Goal: Task Accomplishment & Management: Complete application form

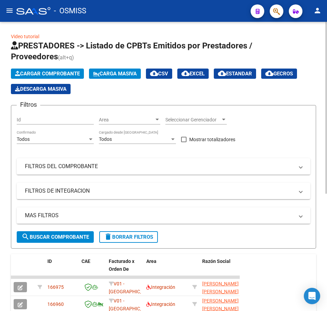
scroll to position [1, 0]
click at [36, 74] on span "Cargar Comprobante" at bounding box center [47, 74] width 65 height 6
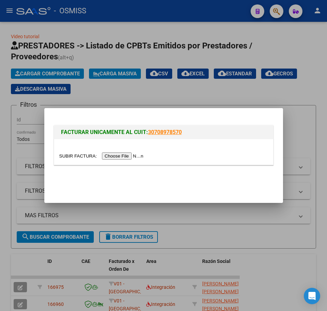
click at [127, 156] on input "file" at bounding box center [102, 155] width 86 height 7
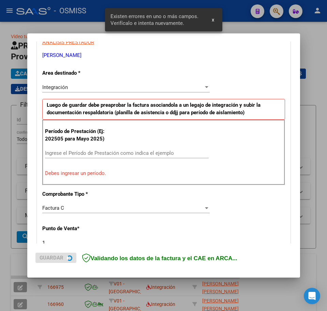
scroll to position [136, 0]
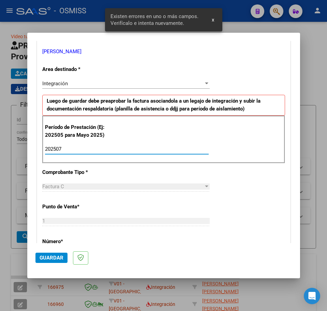
type input "202507"
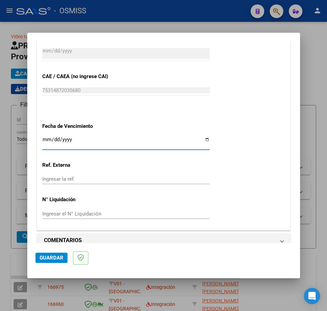
click at [46, 141] on input "Ingresar la fecha" at bounding box center [125, 142] width 167 height 11
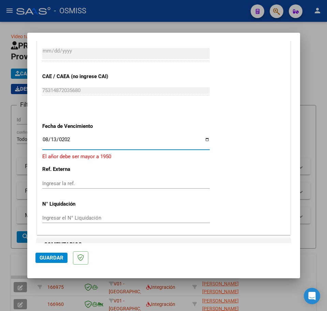
type input "[DATE]"
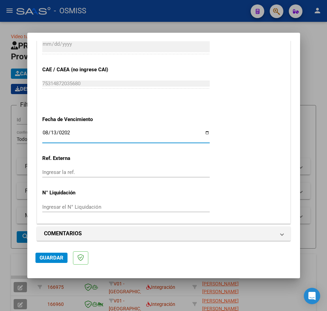
scroll to position [419, 0]
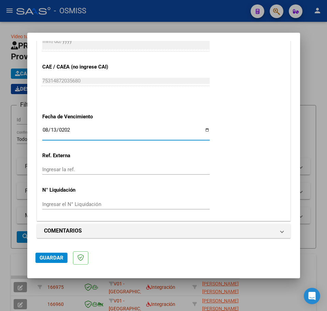
click at [53, 263] on mat-dialog-actions "Guardar" at bounding box center [163, 256] width 257 height 27
click at [52, 259] on span "Guardar" at bounding box center [52, 258] width 24 height 6
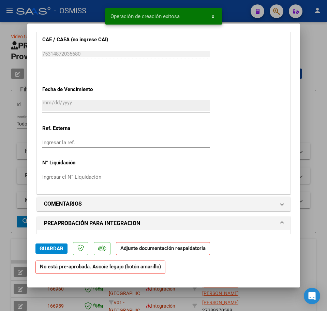
scroll to position [469, 0]
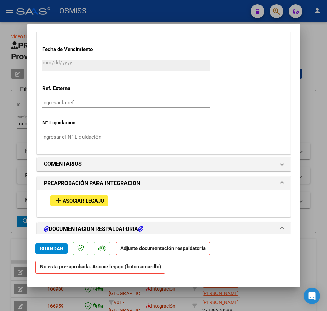
click at [98, 196] on button "add Asociar Legajo" at bounding box center [79, 200] width 58 height 11
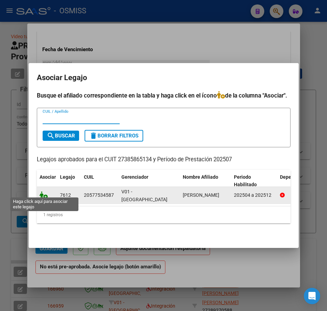
click at [41, 191] on icon at bounding box center [44, 195] width 8 height 8
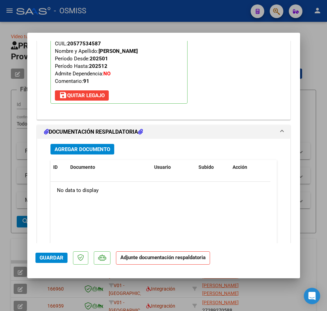
scroll to position [700, 0]
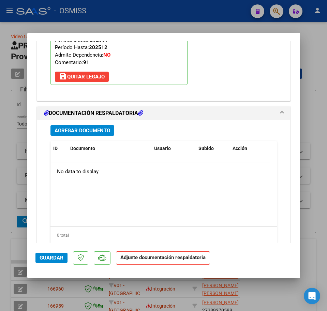
click at [68, 130] on span "Agregar Documento" at bounding box center [83, 131] width 56 height 6
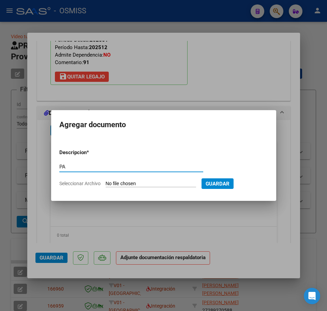
type input "PA"
click at [135, 184] on input "Seleccionar Archivo" at bounding box center [151, 184] width 90 height 6
type input "C:\fakepath\PL - [PERSON_NAME].pdf"
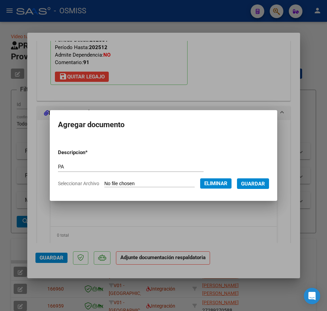
click at [254, 186] on span "Guardar" at bounding box center [253, 184] width 24 height 6
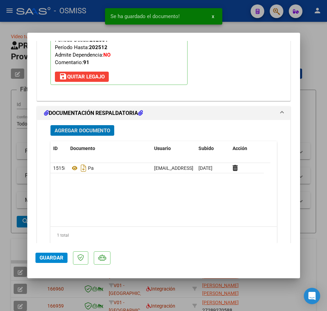
click at [57, 253] on button "Guardar" at bounding box center [51, 258] width 32 height 10
type input "$ 0,00"
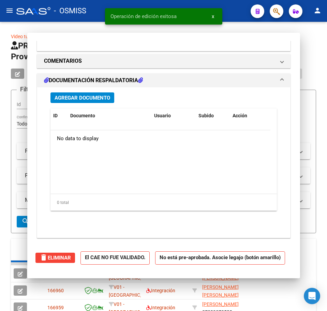
scroll to position [618, 0]
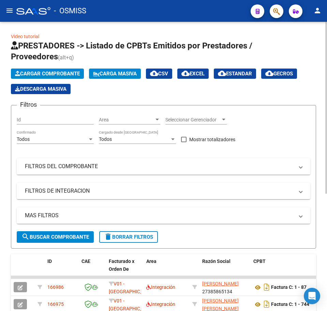
click at [70, 75] on span "Cargar Comprobante" at bounding box center [47, 74] width 65 height 6
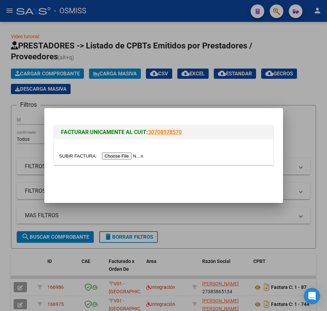
click at [110, 159] on input "file" at bounding box center [102, 155] width 86 height 7
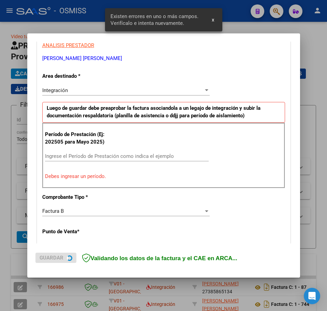
scroll to position [136, 0]
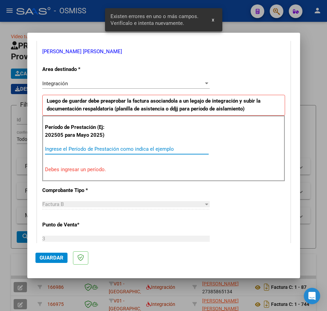
click at [95, 152] on input "Ingrese el Período de Prestación como indica el ejemplo" at bounding box center [127, 149] width 164 height 6
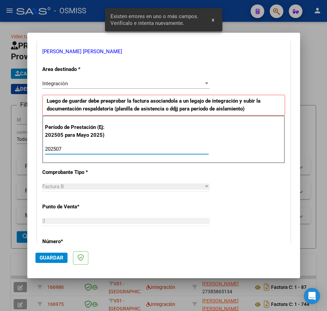
type input "202507"
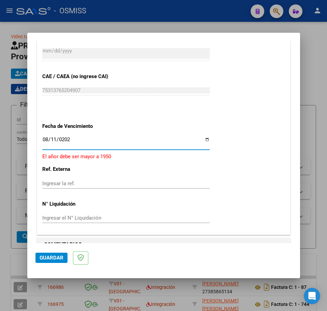
type input "[DATE]"
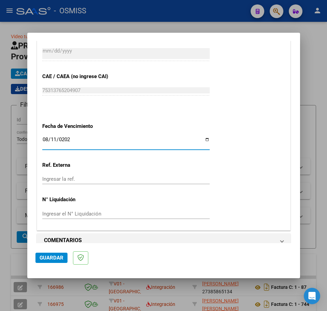
click at [56, 258] on span "Guardar" at bounding box center [52, 258] width 24 height 6
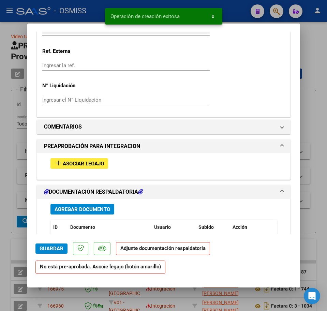
scroll to position [597, 0]
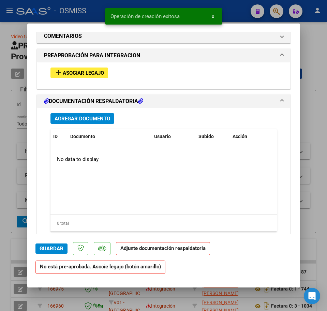
click at [81, 71] on span "Asociar Legajo" at bounding box center [83, 73] width 41 height 6
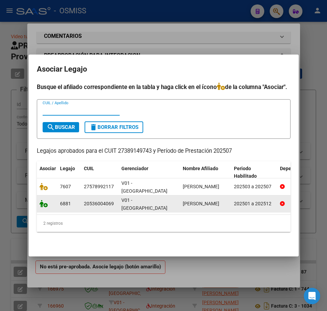
click at [42, 202] on icon at bounding box center [44, 204] width 8 height 8
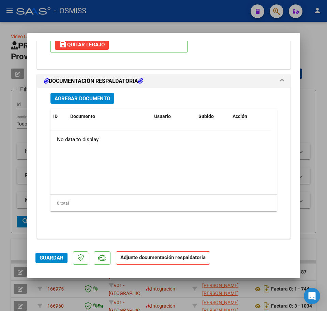
scroll to position [733, 0]
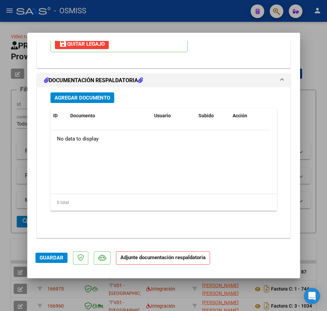
click at [77, 91] on div "Agregar Documento ID Documento Usuario Subido Acción No data to display 0 total…" at bounding box center [163, 159] width 237 height 145
click at [76, 100] on span "Agregar Documento" at bounding box center [83, 98] width 56 height 6
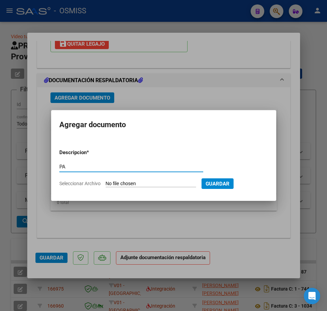
type input "PA"
click at [121, 182] on input "Seleccionar Archivo" at bounding box center [151, 184] width 90 height 6
type input "C:\fakepath\PL.jpeg"
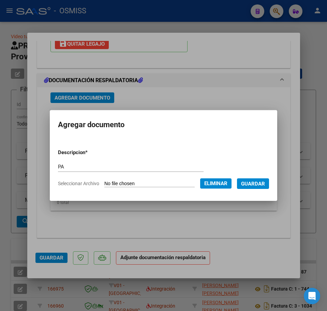
click at [260, 186] on span "Guardar" at bounding box center [253, 184] width 24 height 6
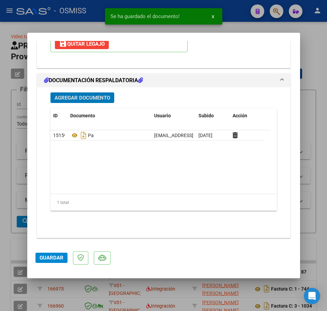
click at [56, 260] on span "Guardar" at bounding box center [52, 258] width 24 height 6
type input "$ 0,00"
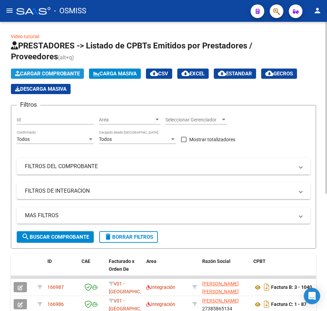
click at [36, 74] on span "Cargar Comprobante" at bounding box center [47, 74] width 65 height 6
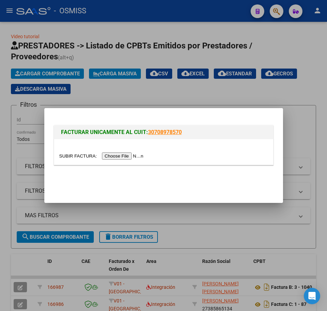
click at [129, 154] on input "file" at bounding box center [102, 155] width 86 height 7
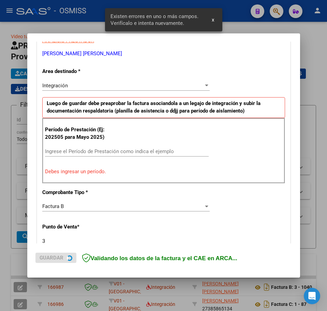
scroll to position [136, 0]
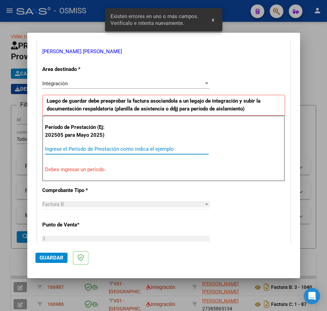
click at [84, 150] on input "Ingrese el Período de Prestación como indica el ejemplo" at bounding box center [127, 149] width 164 height 6
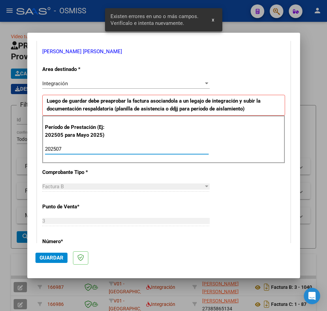
type input "202507"
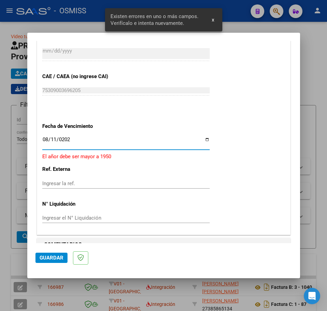
type input "[DATE]"
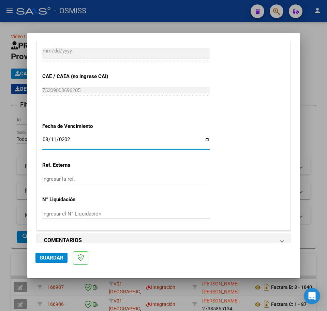
scroll to position [419, 0]
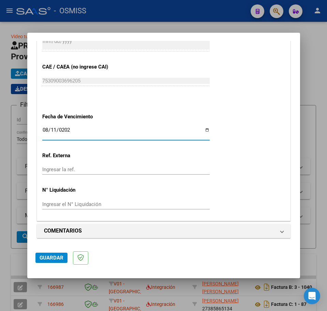
click at [57, 259] on span "Guardar" at bounding box center [52, 258] width 24 height 6
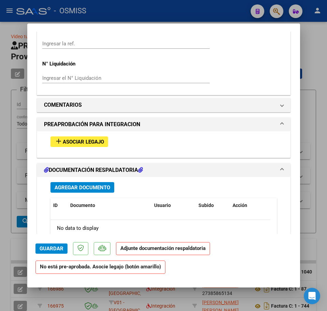
scroll to position [554, 0]
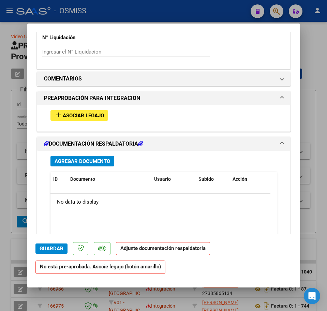
click at [89, 116] on span "Asociar Legajo" at bounding box center [83, 116] width 41 height 6
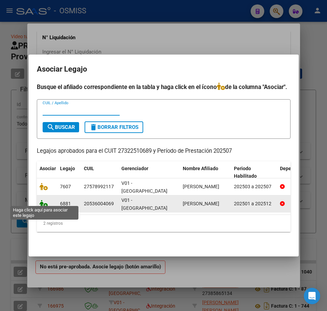
click at [41, 203] on icon at bounding box center [44, 204] width 8 height 8
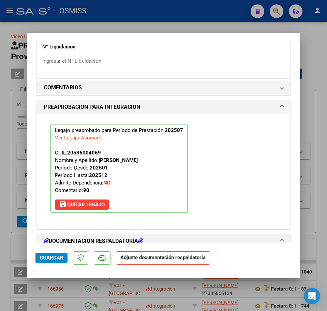
scroll to position [733, 0]
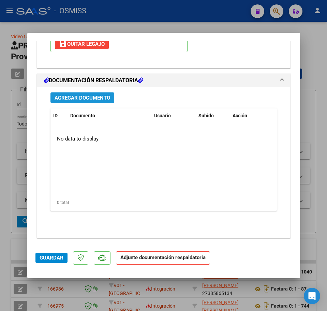
click at [76, 99] on span "Agregar Documento" at bounding box center [83, 98] width 56 height 6
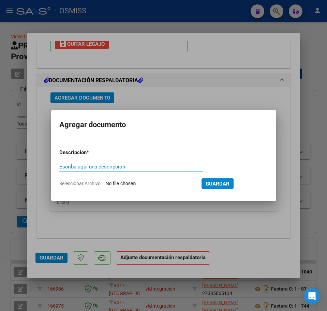
click at [110, 168] on input "Escriba aquí una descripcion" at bounding box center [131, 167] width 144 height 6
type input "PA"
click at [135, 182] on input "Seleccionar Archivo" at bounding box center [151, 184] width 90 height 6
type input "C:\fakepath\PL.pdf"
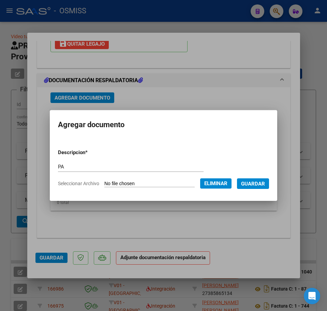
click at [262, 185] on span "Guardar" at bounding box center [253, 184] width 24 height 6
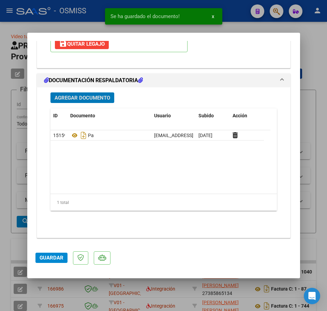
click at [60, 261] on span "Guardar" at bounding box center [52, 258] width 24 height 6
type input "$ 0,00"
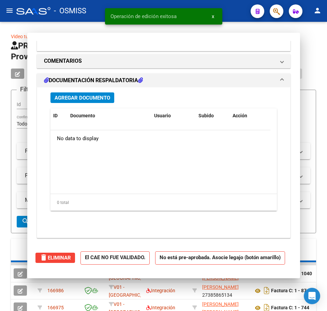
scroll to position [651, 0]
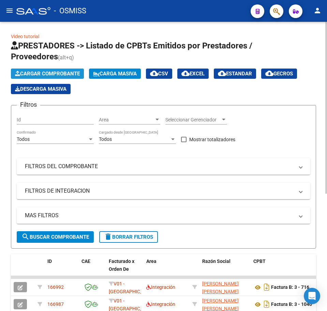
click at [47, 74] on span "Cargar Comprobante" at bounding box center [47, 74] width 65 height 6
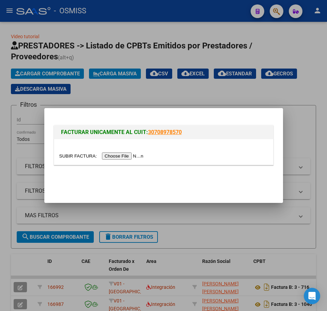
click at [112, 158] on input "file" at bounding box center [102, 155] width 86 height 7
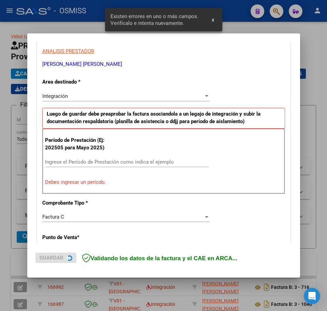
scroll to position [136, 0]
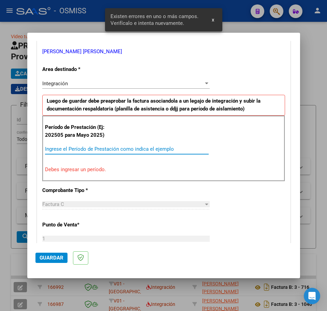
click at [82, 152] on input "Ingrese el Período de Prestación como indica el ejemplo" at bounding box center [127, 149] width 164 height 6
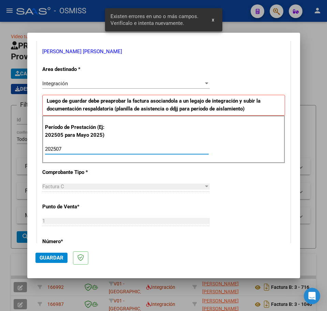
type input "202507"
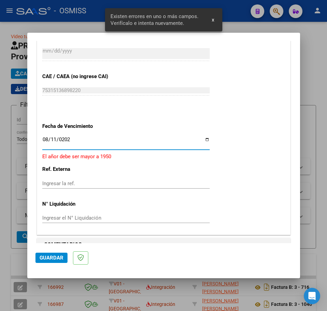
type input "[DATE]"
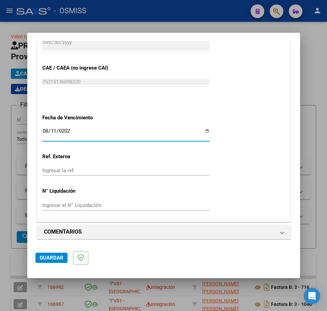
scroll to position [419, 0]
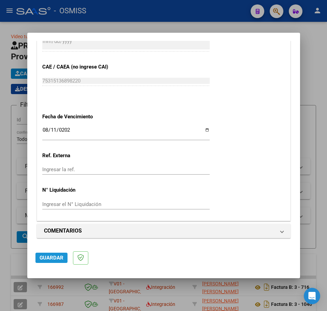
click at [57, 254] on button "Guardar" at bounding box center [51, 258] width 32 height 10
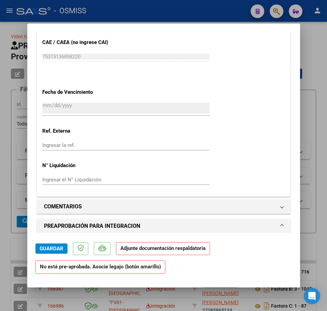
scroll to position [469, 0]
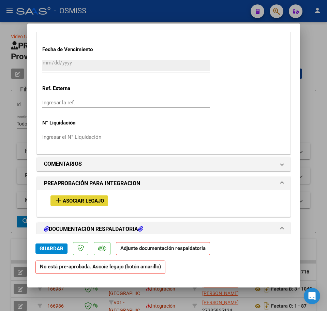
click at [75, 202] on span "Asociar Legajo" at bounding box center [83, 201] width 41 height 6
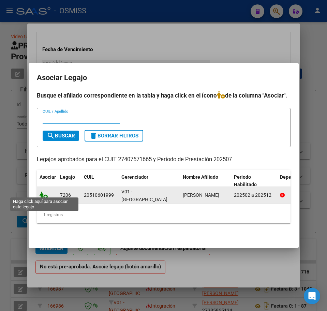
click at [41, 193] on icon at bounding box center [44, 195] width 8 height 8
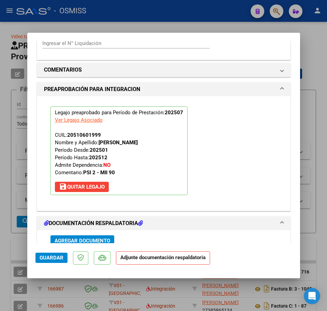
scroll to position [615, 0]
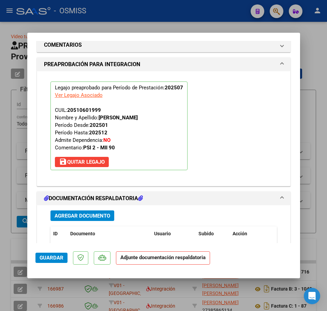
click at [79, 218] on span "Agregar Documento" at bounding box center [83, 216] width 56 height 6
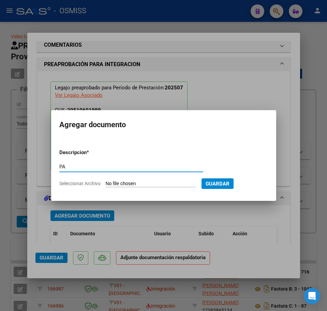
type input "PA"
click at [133, 185] on input "Seleccionar Archivo" at bounding box center [151, 184] width 90 height 6
type input "C:\fakepath\[PERSON_NAME] - [PERSON_NAME].pdf"
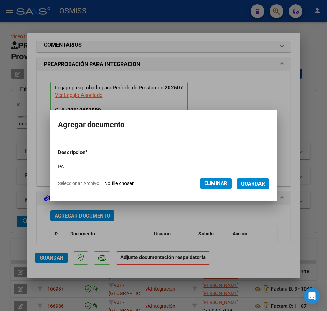
click at [254, 186] on span "Guardar" at bounding box center [253, 184] width 24 height 6
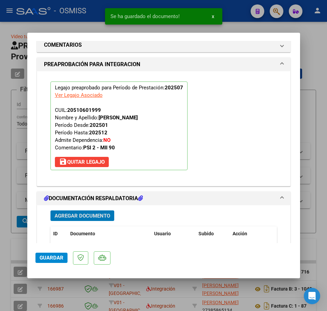
click at [47, 259] on span "Guardar" at bounding box center [52, 258] width 24 height 6
type input "$ 0,00"
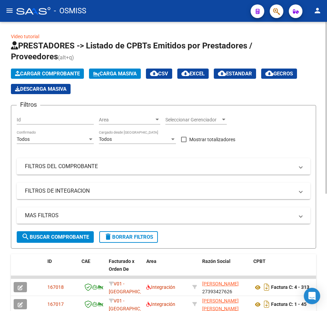
click at [47, 74] on span "Cargar Comprobante" at bounding box center [47, 74] width 65 height 6
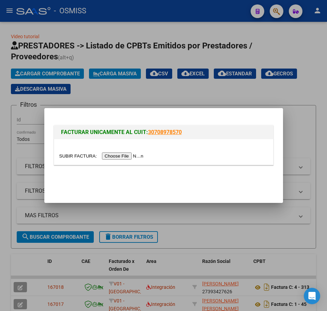
click at [115, 156] on input "file" at bounding box center [102, 155] width 86 height 7
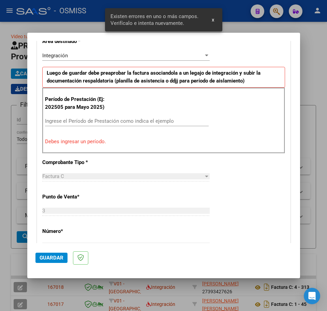
scroll to position [176, 0]
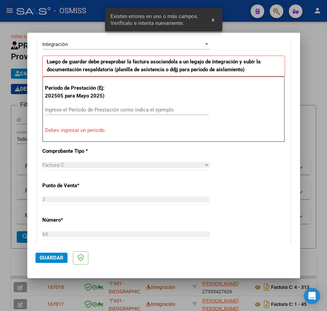
click at [66, 111] on input "Ingrese el Período de Prestación como indica el ejemplo" at bounding box center [127, 110] width 164 height 6
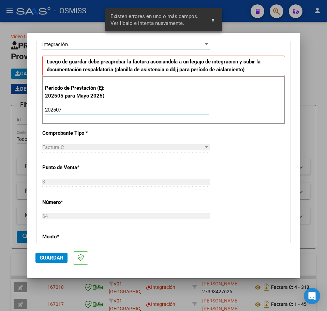
type input "202507"
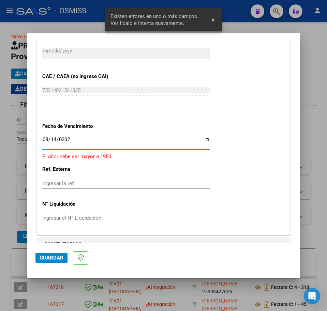
type input "[DATE]"
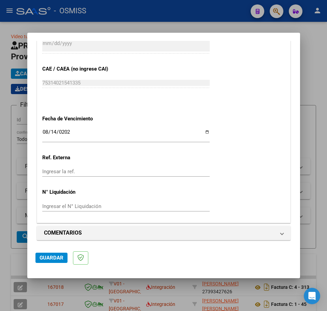
scroll to position [419, 0]
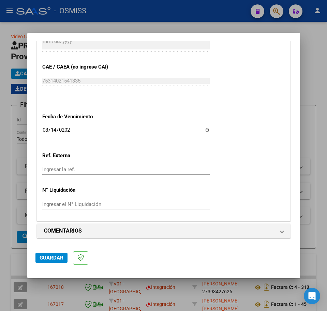
click at [62, 262] on button "Guardar" at bounding box center [51, 258] width 32 height 10
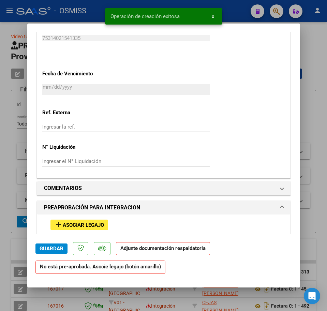
scroll to position [627, 0]
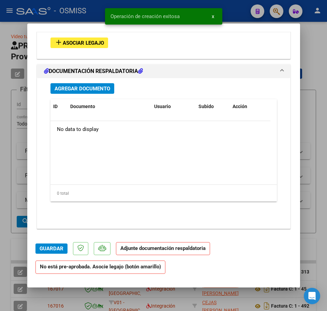
click at [71, 38] on button "add Asociar Legajo" at bounding box center [79, 43] width 58 height 11
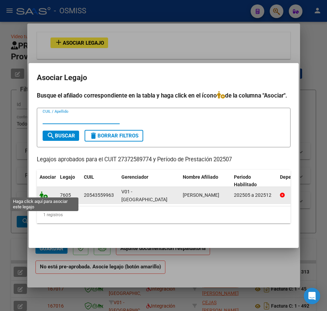
click at [46, 191] on icon at bounding box center [44, 195] width 8 height 8
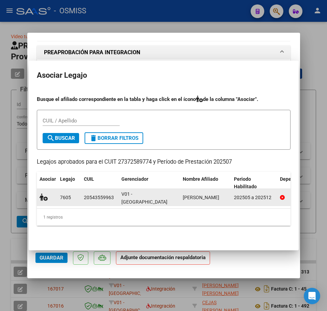
scroll to position [645, 0]
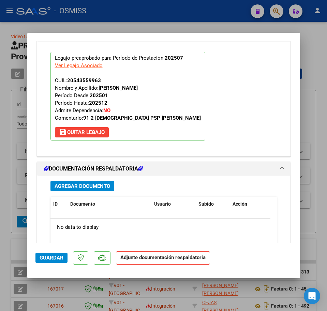
click at [74, 189] on span "Agregar Documento" at bounding box center [83, 186] width 56 height 6
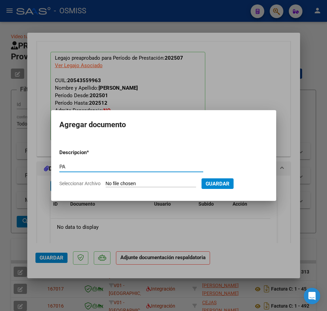
type input "PA"
click at [112, 184] on input "Seleccionar Archivo" at bounding box center [151, 184] width 90 height 6
type input "C:\fakepath\PL.pdf"
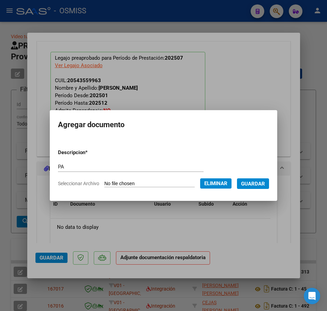
click at [260, 179] on button "Guardar" at bounding box center [253, 183] width 32 height 11
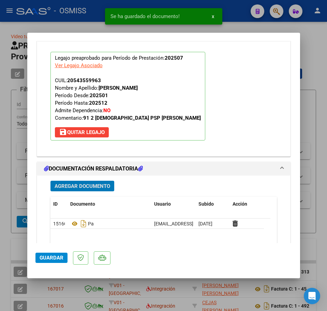
click at [56, 259] on span "Guardar" at bounding box center [52, 258] width 24 height 6
type input "$ 0,00"
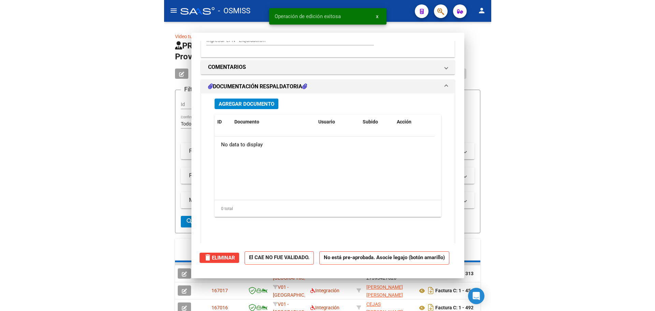
scroll to position [562, 0]
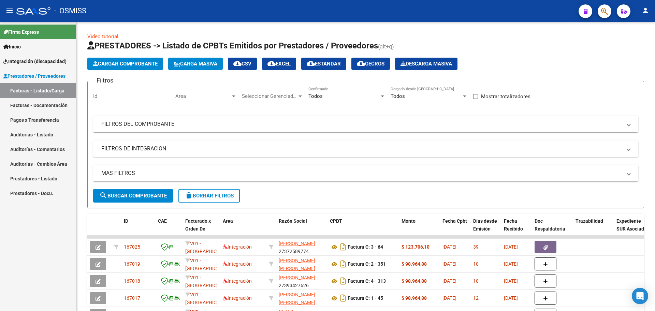
click at [22, 58] on span "Integración (discapacidad)" at bounding box center [34, 62] width 63 height 8
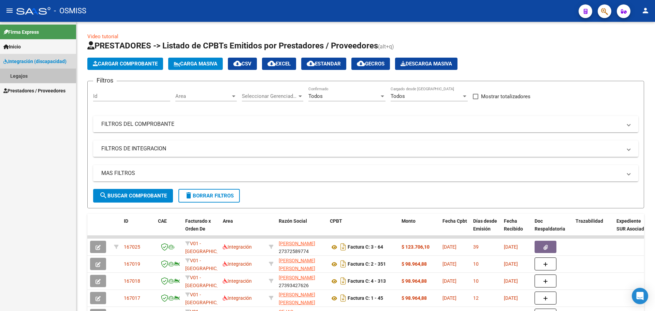
click at [23, 74] on link "Legajos" at bounding box center [38, 76] width 76 height 15
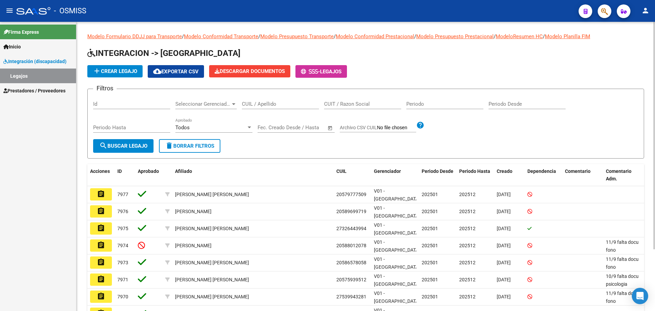
click at [267, 103] on input "CUIL / Apellido" at bounding box center [280, 104] width 77 height 6
type input "[PERSON_NAME]"
click at [117, 146] on span "search Buscar Legajo" at bounding box center [123, 146] width 48 height 6
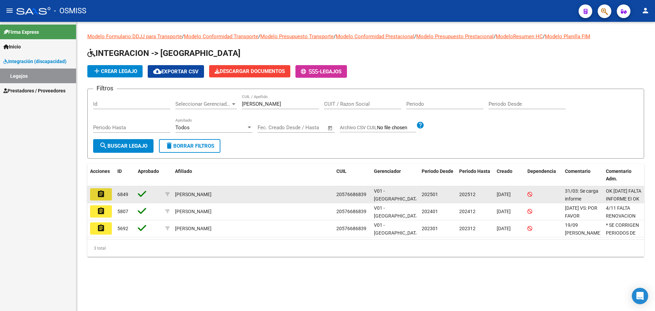
click at [104, 199] on button "assignment" at bounding box center [101, 194] width 22 height 12
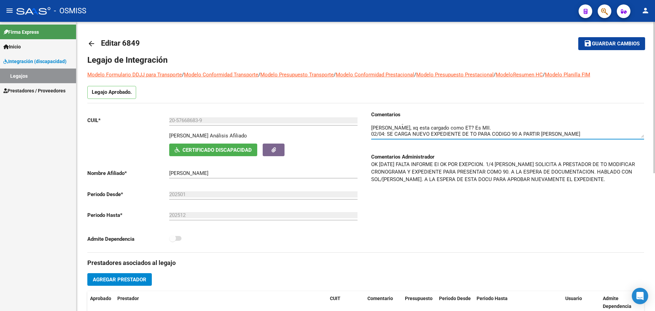
click at [89, 41] on mat-icon "arrow_back" at bounding box center [91, 44] width 8 height 8
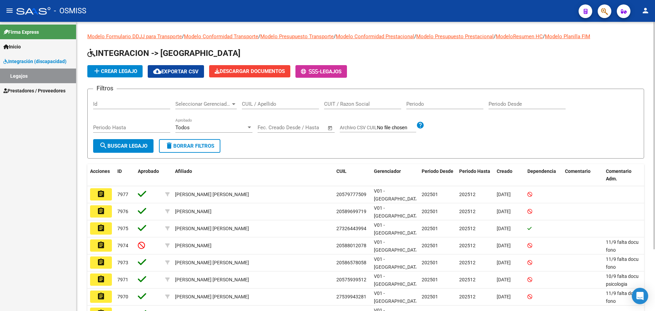
click at [30, 89] on span "Prestadores / Proveedores" at bounding box center [34, 91] width 62 height 8
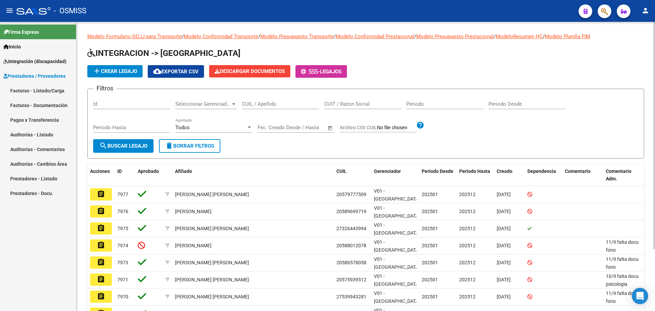
click at [18, 91] on link "Facturas - Listado/Carga" at bounding box center [38, 90] width 76 height 15
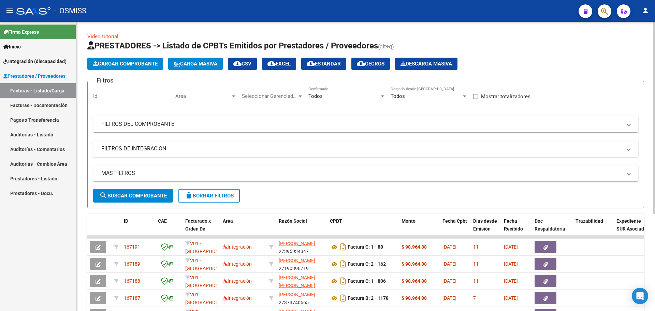
click at [139, 176] on mat-panel-title "MAS FILTROS" at bounding box center [361, 174] width 521 height 8
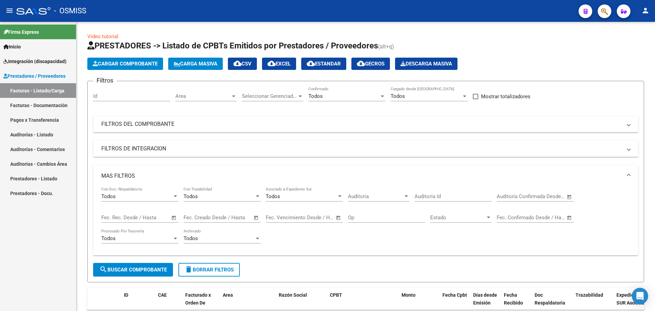
click at [327, 9] on mat-icon "person" at bounding box center [645, 10] width 8 height 8
click at [327, 49] on button "exit_to_app Salir" at bounding box center [632, 45] width 42 height 16
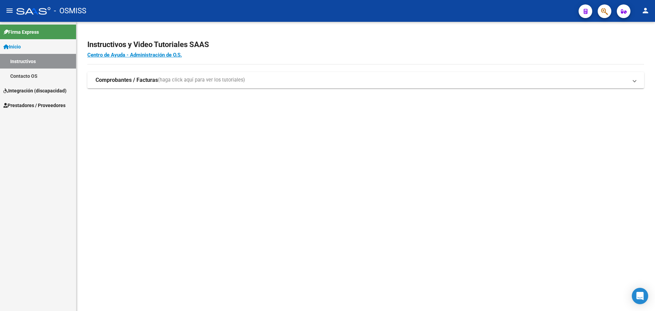
click at [34, 87] on span "Integración (discapacidad)" at bounding box center [34, 91] width 63 height 8
click at [25, 92] on span "Prestadores / Proveedores" at bounding box center [34, 91] width 62 height 8
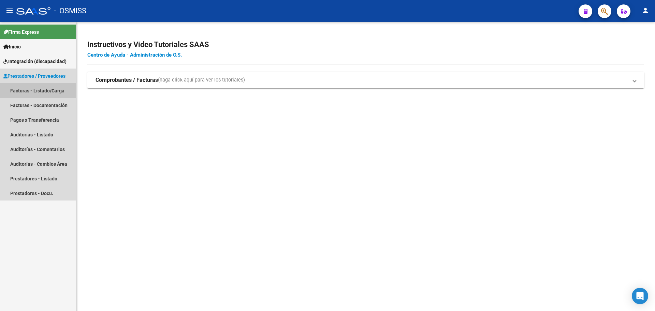
click at [25, 93] on link "Facturas - Listado/Carga" at bounding box center [38, 90] width 76 height 15
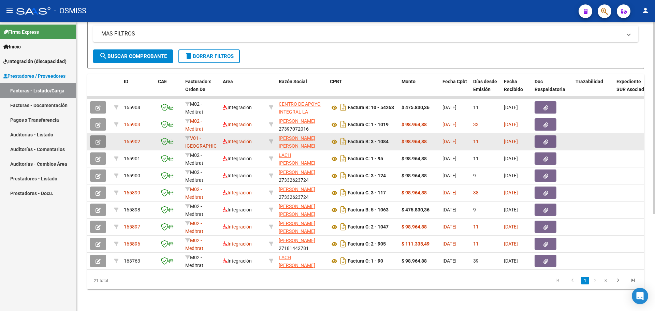
click at [97, 140] on icon "button" at bounding box center [98, 142] width 5 height 5
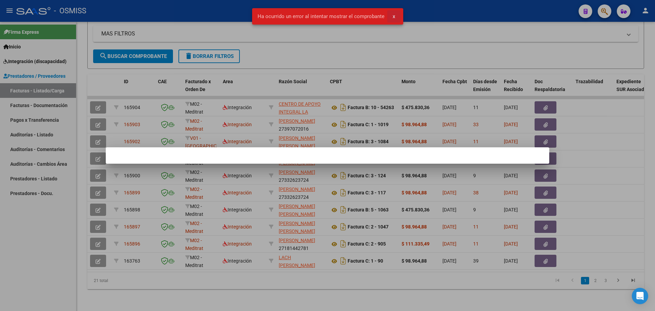
click at [393, 16] on span "x" at bounding box center [394, 16] width 2 height 6
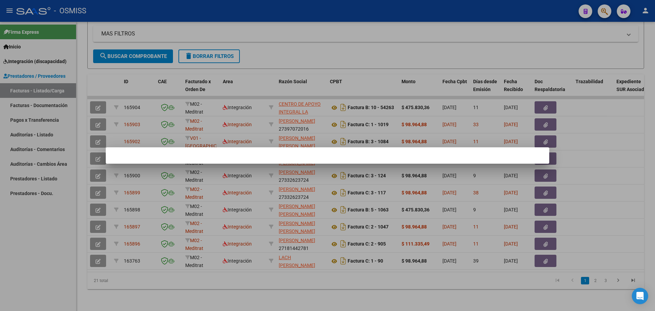
click at [234, 260] on div at bounding box center [327, 155] width 655 height 311
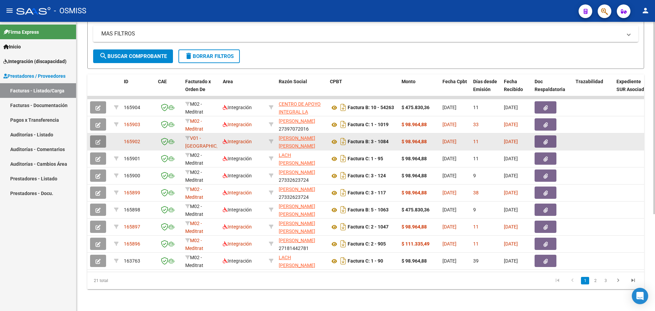
click at [95, 135] on button "button" at bounding box center [98, 141] width 16 height 12
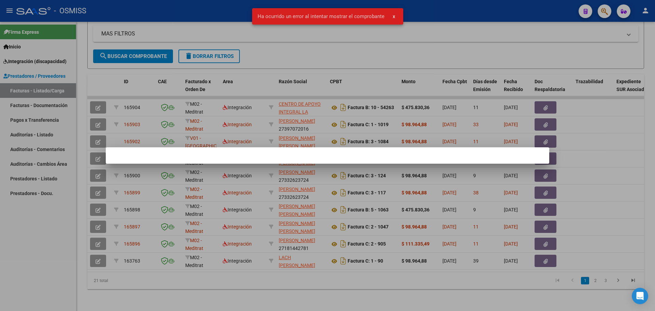
click at [396, 16] on button "x" at bounding box center [393, 16] width 13 height 12
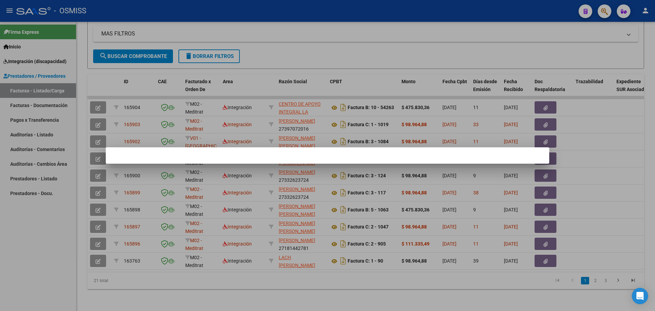
click at [293, 284] on div at bounding box center [327, 155] width 655 height 311
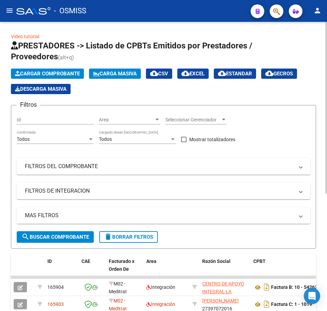
click at [52, 71] on span "Cargar Comprobante" at bounding box center [47, 74] width 65 height 6
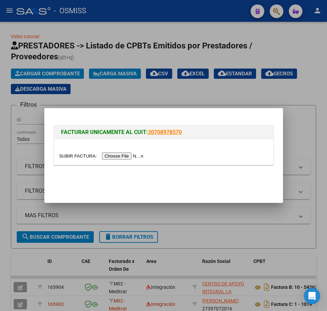
click at [108, 157] on input "file" at bounding box center [102, 155] width 86 height 7
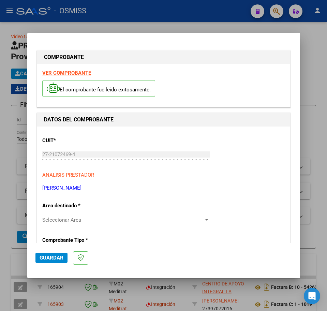
click at [67, 218] on span "Seleccionar Area" at bounding box center [122, 220] width 161 height 6
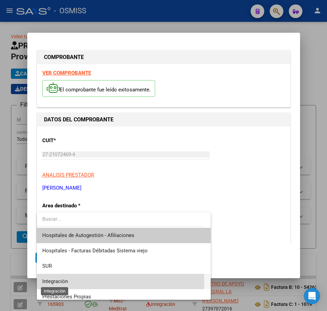
click at [55, 281] on span "Integración" at bounding box center [55, 281] width 26 height 6
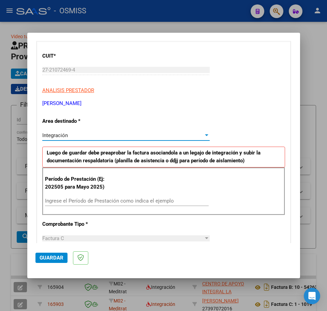
scroll to position [85, 0]
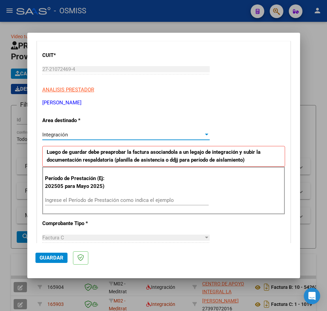
click at [52, 201] on input "Ingrese el Período de Prestación como indica el ejemplo" at bounding box center [127, 200] width 164 height 6
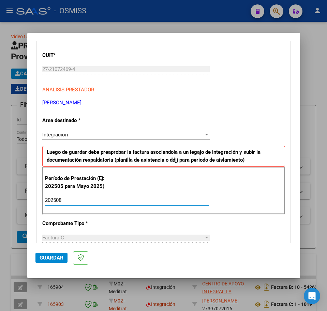
type input "202508"
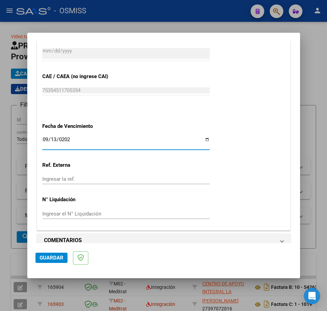
type input "2025-09-13"
click at [48, 261] on span "Guardar" at bounding box center [52, 258] width 24 height 6
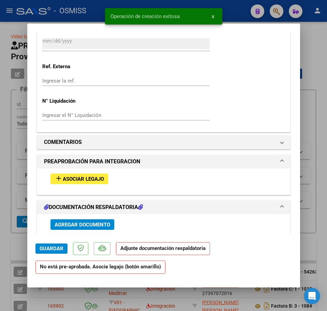
scroll to position [512, 0]
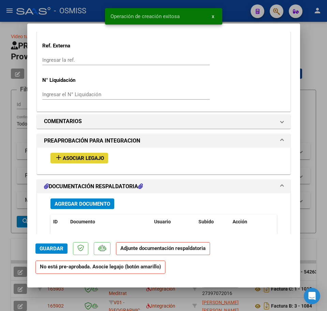
click at [96, 161] on span "Asociar Legajo" at bounding box center [83, 158] width 41 height 6
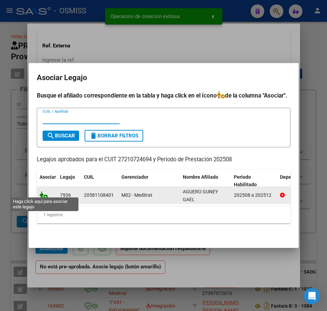
click at [40, 191] on icon at bounding box center [44, 195] width 8 height 8
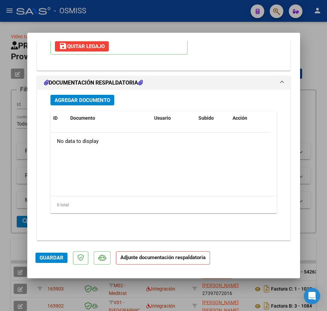
scroll to position [733, 0]
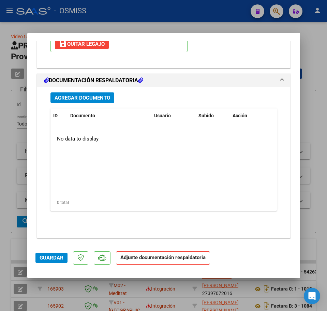
click at [81, 100] on span "Agregar Documento" at bounding box center [83, 98] width 56 height 6
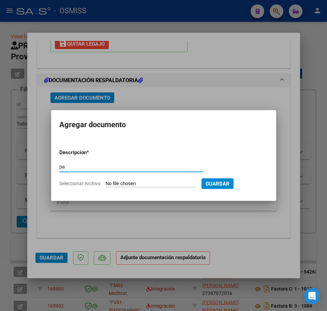
type input "p"
type input "PA"
click at [121, 181] on input "Seleccionar Archivo" at bounding box center [151, 184] width 90 height 6
type input "C:\fakepath\planilla de asistencia - Karina Martinez.pdf"
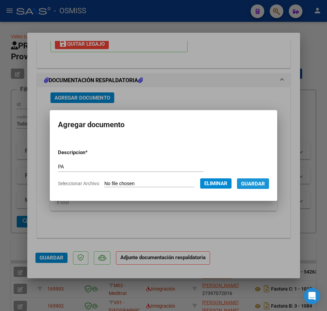
click at [255, 186] on span "Guardar" at bounding box center [253, 184] width 24 height 6
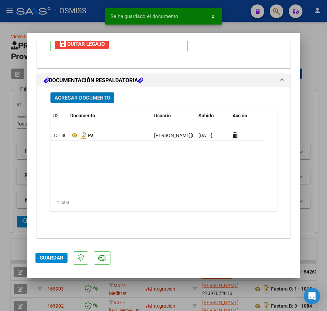
click at [43, 258] on span "Guardar" at bounding box center [52, 258] width 24 height 6
type input "$ 0,00"
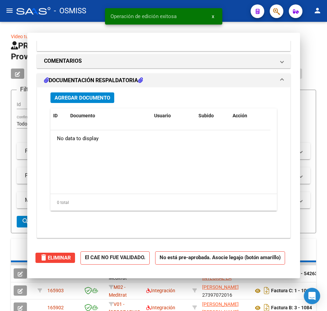
scroll to position [651, 0]
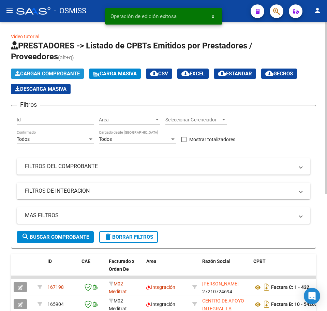
click at [36, 72] on span "Cargar Comprobante" at bounding box center [47, 74] width 65 height 6
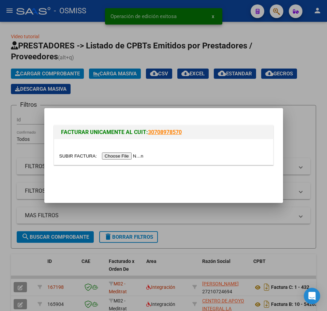
click at [108, 158] on input "file" at bounding box center [102, 155] width 86 height 7
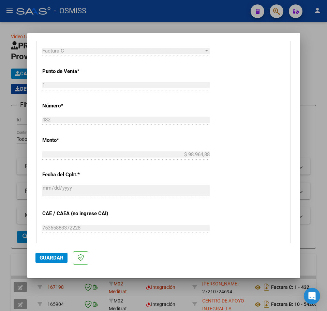
scroll to position [43, 0]
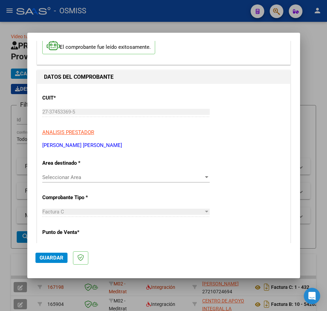
click at [78, 180] on span "Seleccionar Area" at bounding box center [122, 177] width 161 height 6
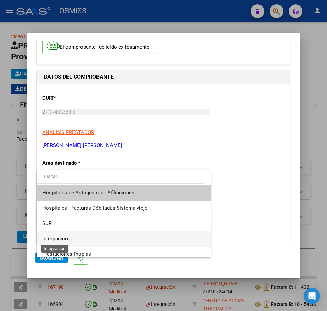
click at [49, 238] on span "Integración" at bounding box center [55, 239] width 26 height 6
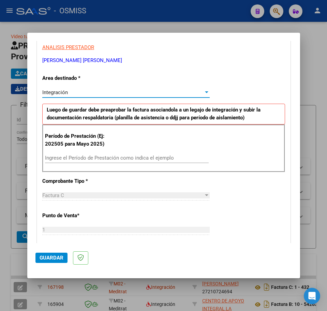
scroll to position [128, 0]
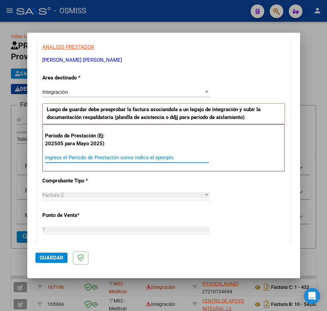
click at [56, 159] on input "Ingrese el Período de Prestación como indica el ejemplo" at bounding box center [127, 158] width 164 height 6
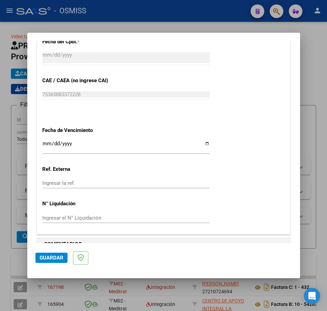
scroll to position [419, 0]
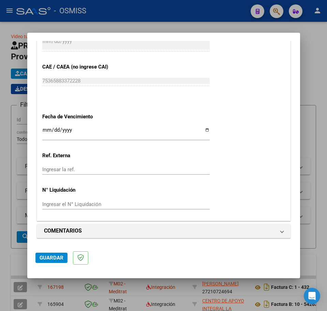
type input "202508"
click at [42, 129] on input "Ingresar la fecha" at bounding box center [125, 132] width 167 height 11
type input "2025-09-14"
click at [59, 254] on button "Guardar" at bounding box center [51, 258] width 32 height 10
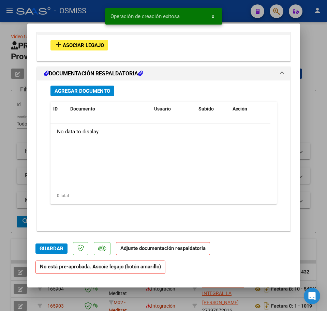
scroll to position [627, 0]
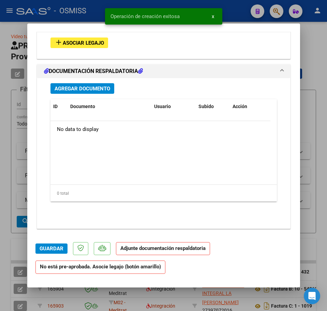
click at [68, 42] on span "Asociar Legajo" at bounding box center [83, 43] width 41 height 6
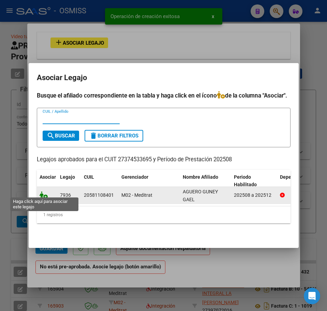
click at [42, 191] on icon at bounding box center [44, 195] width 8 height 8
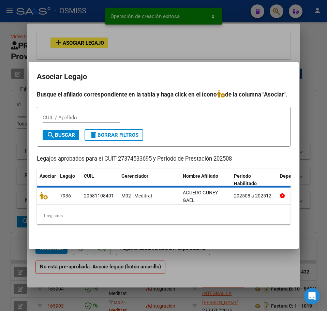
scroll to position [645, 0]
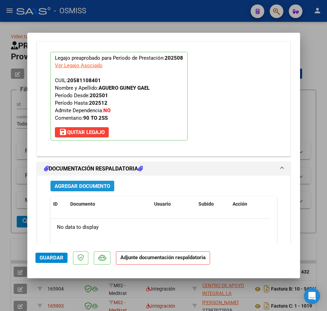
click at [74, 188] on span "Agregar Documento" at bounding box center [83, 186] width 56 height 6
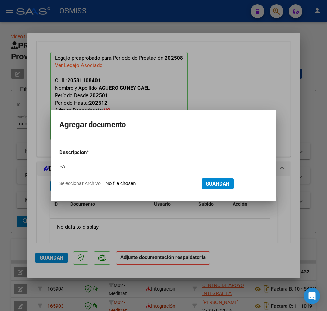
type input "PA"
click at [126, 185] on input "Seleccionar Archivo" at bounding box center [151, 184] width 90 height 6
type input "C:\fakepath\FACTURA AGOSTO AGUERO - aldana jones.pdf"
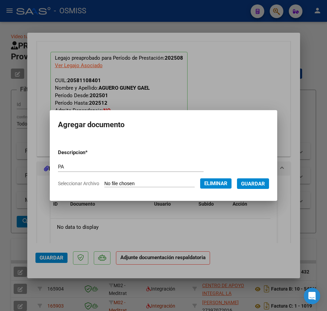
click at [226, 181] on span "Eliminar" at bounding box center [215, 183] width 23 height 6
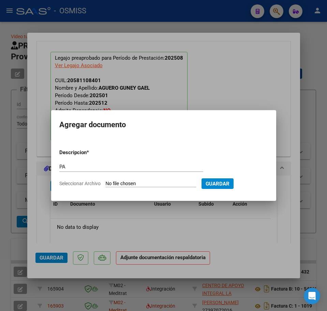
click at [130, 181] on input "Seleccionar Archivo" at bounding box center [151, 184] width 90 height 6
type input "C:\fakepath\asistencia agosto Aguero - aldana jones.pdf"
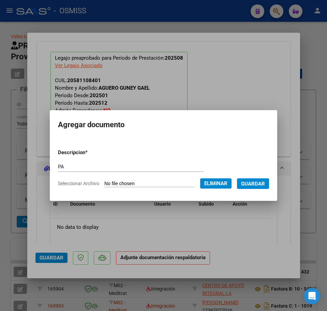
click at [252, 183] on span "Guardar" at bounding box center [253, 184] width 24 height 6
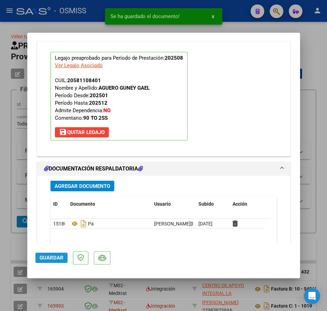
click at [54, 260] on span "Guardar" at bounding box center [52, 258] width 24 height 6
type input "$ 0,00"
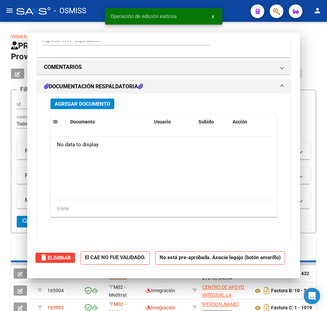
scroll to position [562, 0]
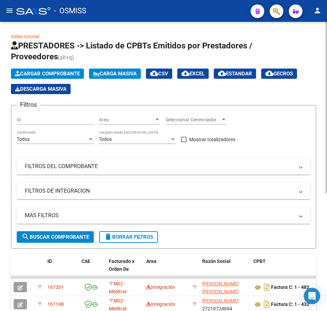
click at [27, 73] on span "Cargar Comprobante" at bounding box center [47, 74] width 65 height 6
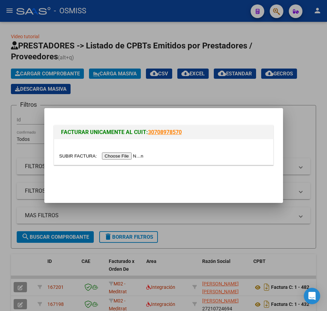
click at [114, 156] on input "file" at bounding box center [102, 155] width 86 height 7
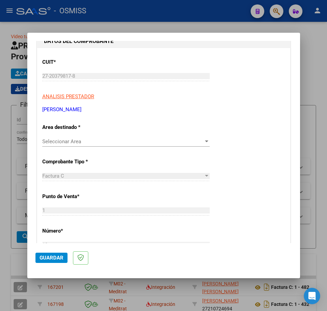
scroll to position [85, 0]
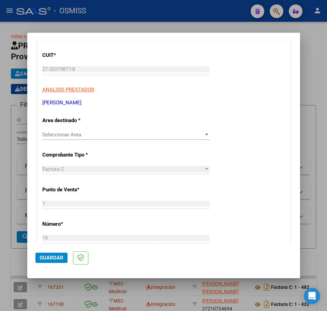
click at [62, 136] on span "Seleccionar Area" at bounding box center [122, 135] width 161 height 6
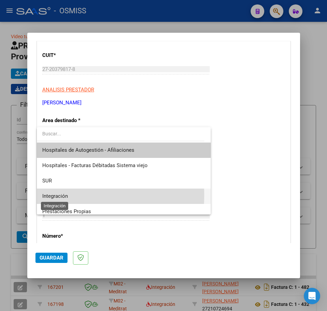
click at [52, 195] on span "Integración" at bounding box center [55, 196] width 26 height 6
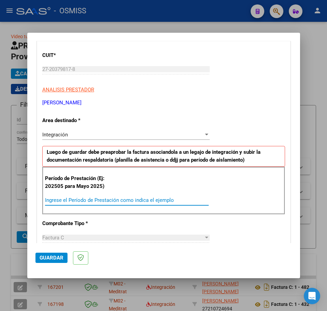
click at [60, 200] on input "Ingrese el Período de Prestación como indica el ejemplo" at bounding box center [127, 200] width 164 height 6
type input "202508"
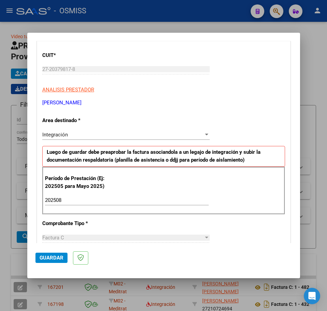
scroll to position [409, 0]
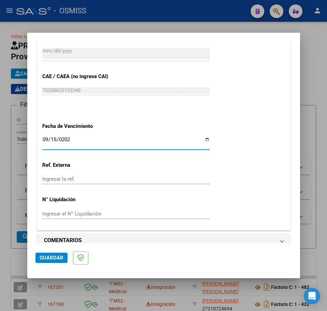
type input "2025-09-15"
click at [54, 260] on span "Guardar" at bounding box center [52, 258] width 24 height 6
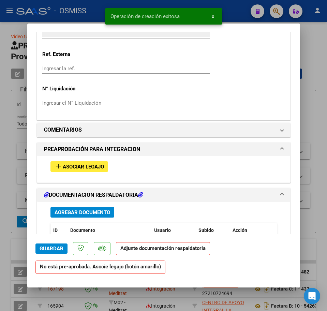
scroll to position [512, 0]
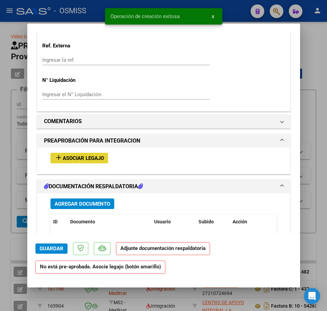
click at [61, 159] on mat-icon "add" at bounding box center [59, 157] width 8 height 8
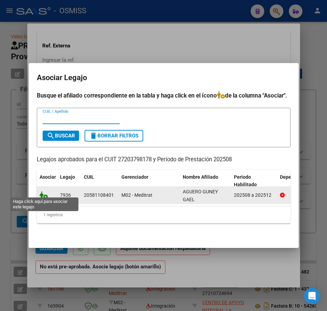
click at [44, 191] on icon at bounding box center [44, 195] width 8 height 8
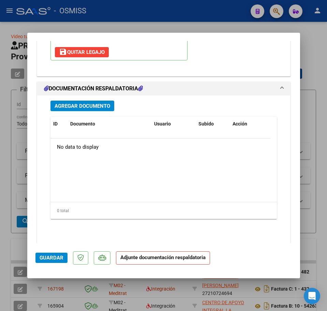
scroll to position [733, 0]
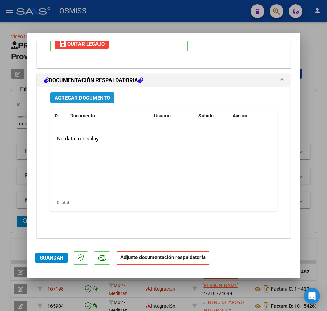
click at [82, 99] on span "Agregar Documento" at bounding box center [83, 98] width 56 height 6
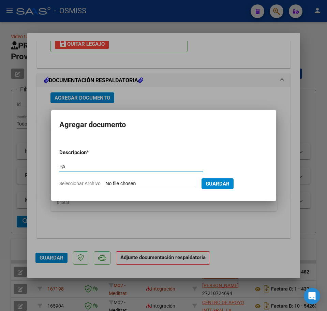
type input "PA"
click at [145, 185] on input "Seleccionar Archivo" at bounding box center [151, 184] width 90 height 6
type input "C:\fakepath\WhatsApp Image 2025-09-03 at 12.31.50 - Elcira Luque.jpeg"
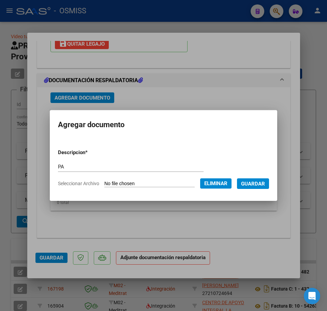
click at [257, 187] on button "Guardar" at bounding box center [253, 183] width 32 height 11
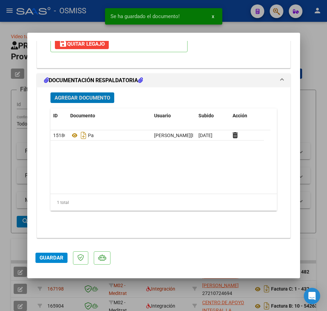
click at [53, 259] on span "Guardar" at bounding box center [52, 258] width 24 height 6
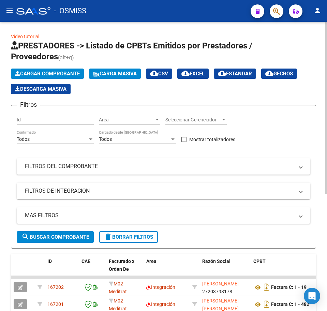
click at [29, 72] on span "Cargar Comprobante" at bounding box center [47, 74] width 65 height 6
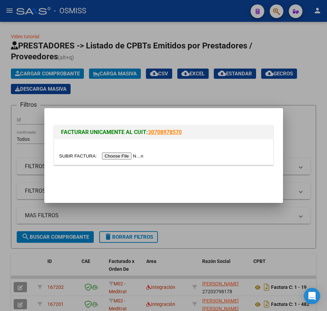
click at [119, 158] on input "file" at bounding box center [102, 155] width 86 height 7
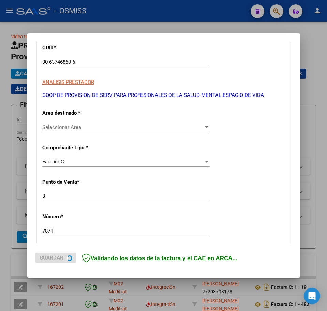
scroll to position [128, 0]
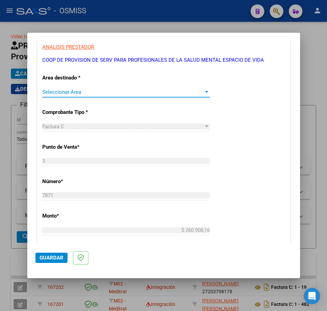
click at [67, 89] on span "Seleccionar Area" at bounding box center [122, 92] width 161 height 6
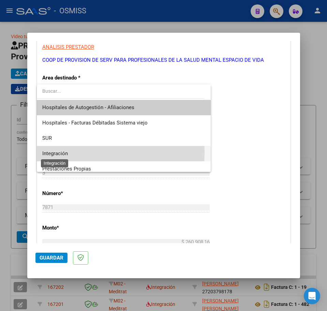
click at [64, 152] on span "Integración" at bounding box center [55, 153] width 26 height 6
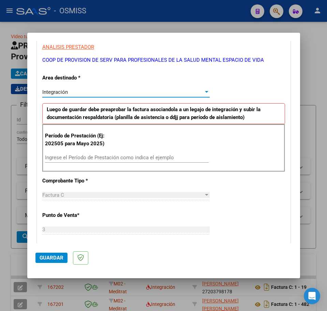
click at [64, 155] on input "Ingrese el Período de Prestación como indica el ejemplo" at bounding box center [127, 158] width 164 height 6
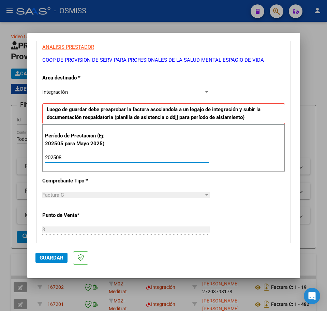
type input "202508"
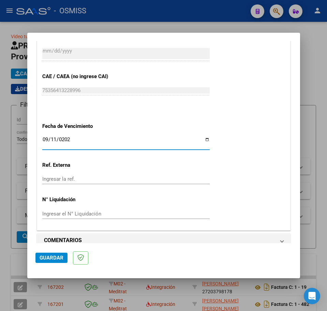
type input "2025-09-11"
click at [55, 257] on span "Guardar" at bounding box center [52, 258] width 24 height 6
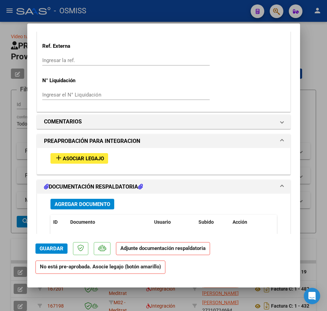
scroll to position [512, 0]
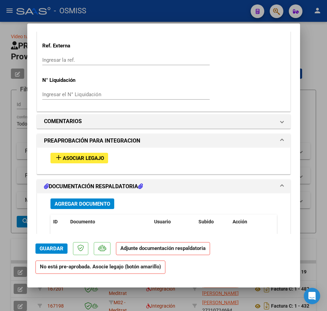
click at [74, 161] on span "Asociar Legajo" at bounding box center [83, 158] width 41 height 6
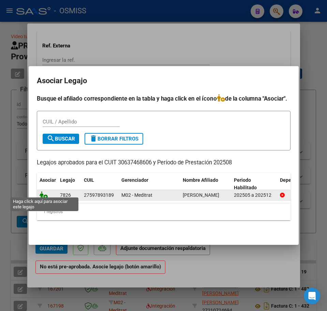
click at [43, 191] on icon at bounding box center [44, 195] width 8 height 8
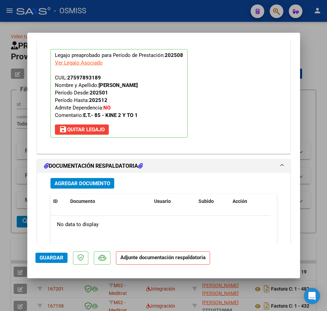
scroll to position [733, 0]
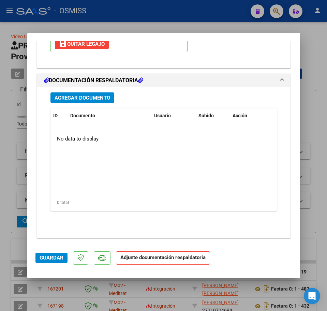
click at [67, 105] on div "Agregar Documento ID Documento Usuario Subido Acción No data to display 0 total…" at bounding box center [163, 159] width 237 height 145
click at [67, 100] on span "Agregar Documento" at bounding box center [83, 98] width 56 height 6
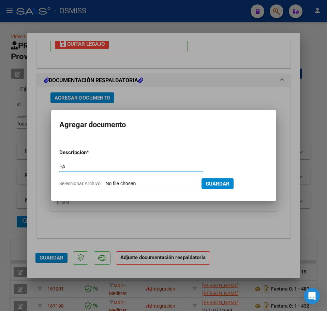
type input "PA"
click at [115, 184] on input "Seleccionar Archivo" at bounding box center [151, 184] width 90 height 6
type input "C:\fakepath\PL - FLORES EMMA MARTINA.pdf"
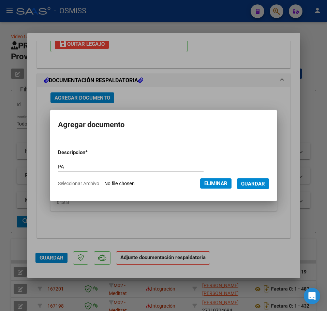
click at [251, 184] on span "Guardar" at bounding box center [253, 184] width 24 height 6
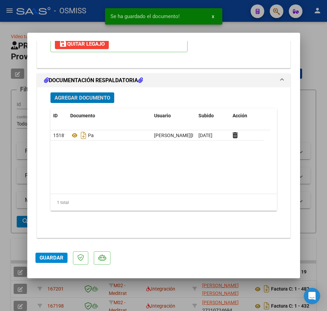
click at [55, 259] on span "Guardar" at bounding box center [52, 258] width 24 height 6
type input "$ 0,00"
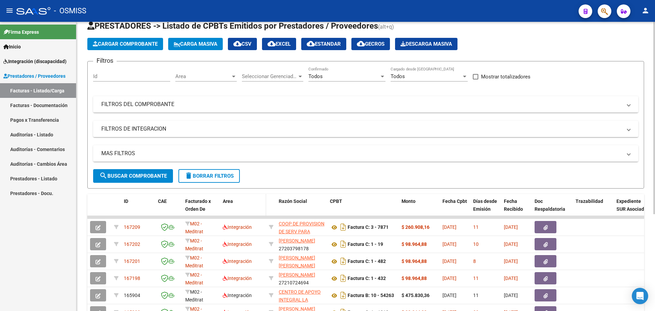
scroll to position [43, 0]
